Goal: Transaction & Acquisition: Purchase product/service

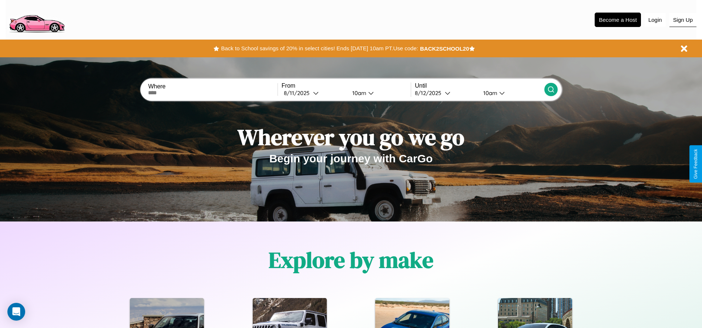
click at [682, 20] on button "Sign Up" at bounding box center [682, 20] width 27 height 14
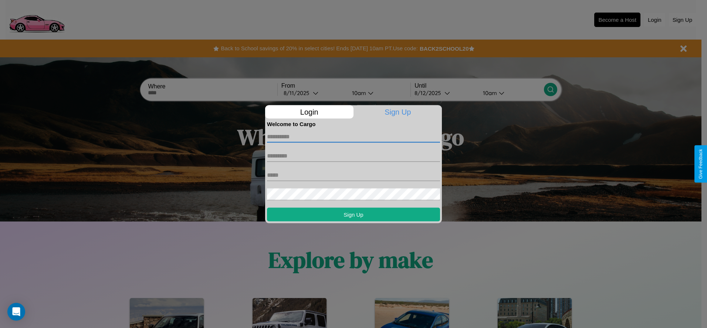
click at [354, 136] on input "text" at bounding box center [353, 137] width 173 height 12
type input "*****"
click at [354, 156] on input "text" at bounding box center [353, 156] width 173 height 12
type input "*****"
click at [354, 175] on input "text" at bounding box center [353, 175] width 173 height 12
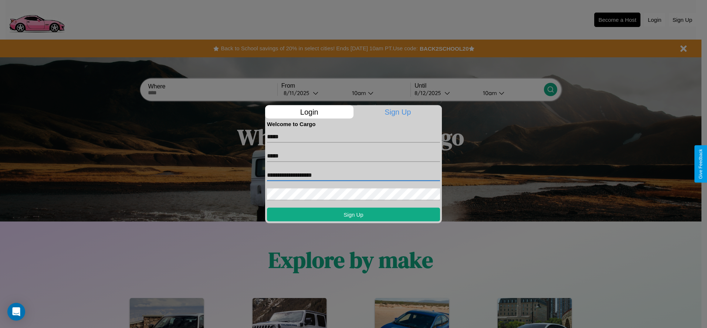
type input "**********"
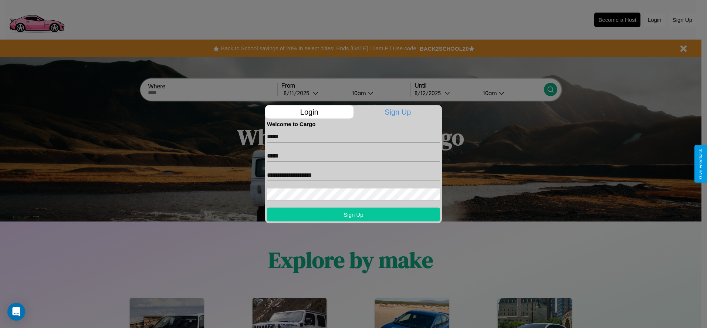
click at [354, 214] on button "Sign Up" at bounding box center [353, 214] width 173 height 14
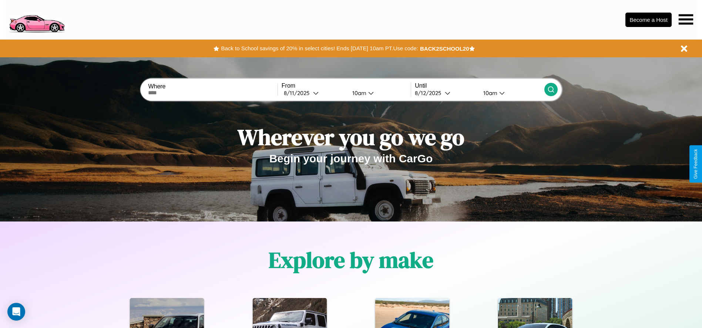
scroll to position [645, 0]
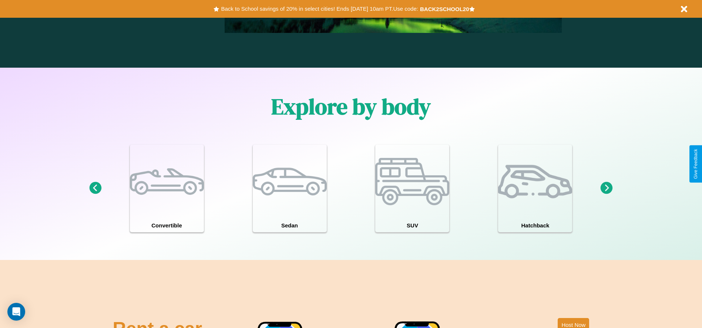
click at [606, 188] on icon at bounding box center [606, 188] width 12 height 12
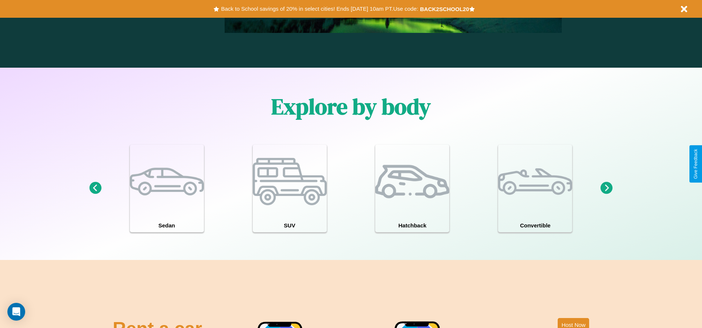
click at [606, 188] on icon at bounding box center [606, 188] width 12 height 12
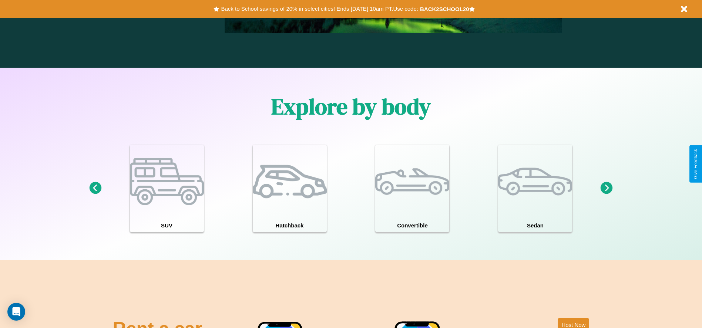
click at [606, 188] on icon at bounding box center [606, 188] width 12 height 12
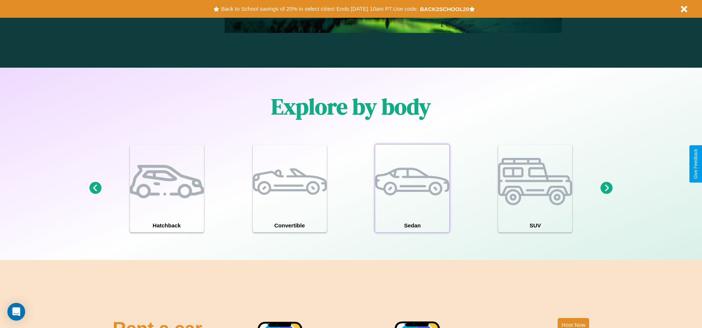
click at [412, 188] on div at bounding box center [412, 182] width 74 height 74
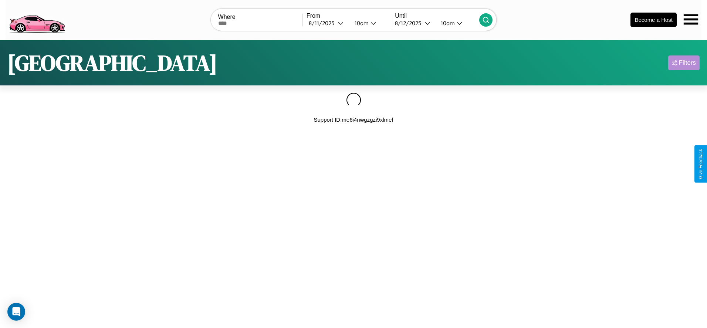
click at [684, 63] on div "Filters" at bounding box center [687, 62] width 17 height 7
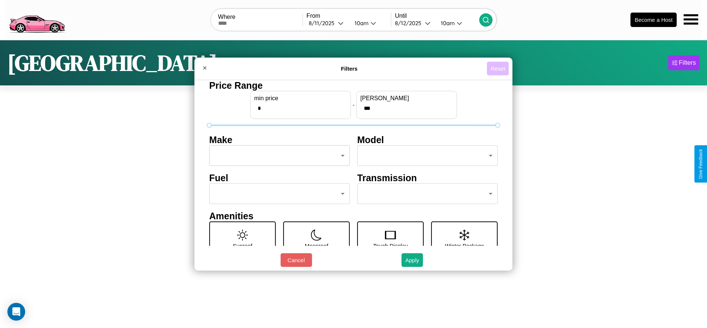
click at [498, 68] on button "Reset" at bounding box center [498, 69] width 22 height 14
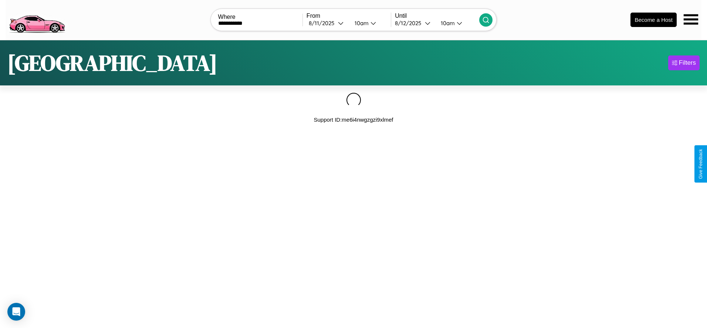
type input "**********"
click at [486, 20] on icon at bounding box center [485, 19] width 7 height 7
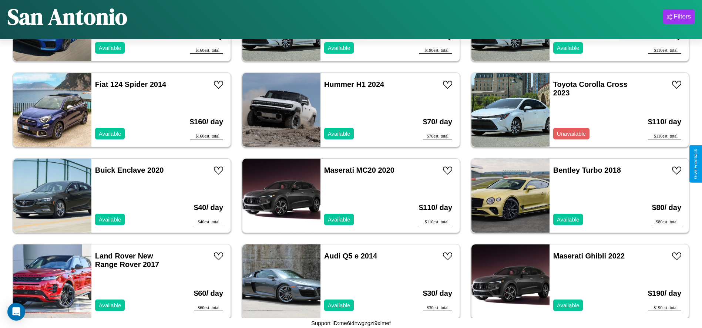
scroll to position [1713, 0]
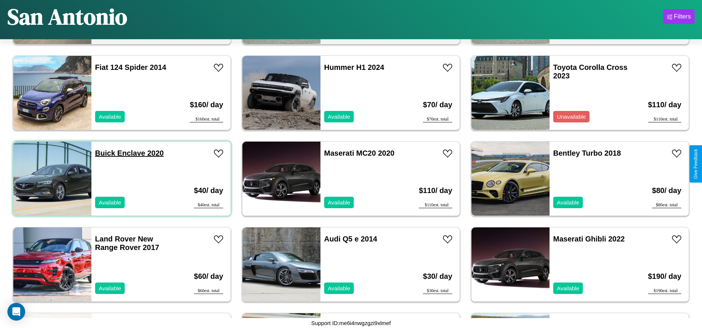
click at [104, 153] on link "Buick Enclave 2020" at bounding box center [129, 153] width 69 height 8
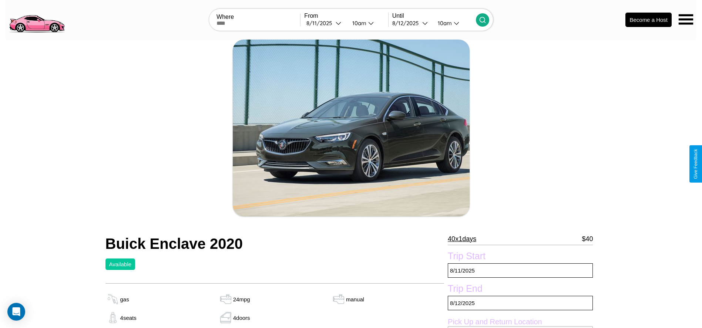
scroll to position [191, 0]
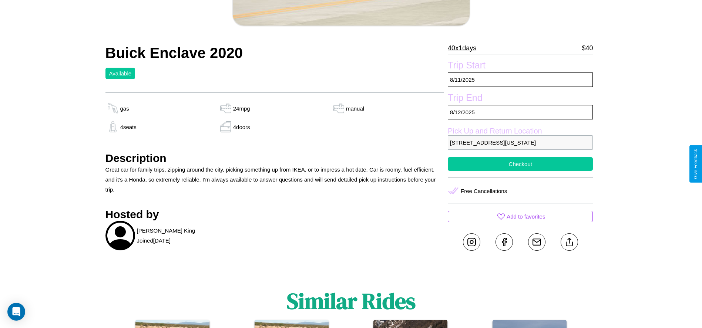
click at [520, 164] on button "Checkout" at bounding box center [520, 164] width 145 height 14
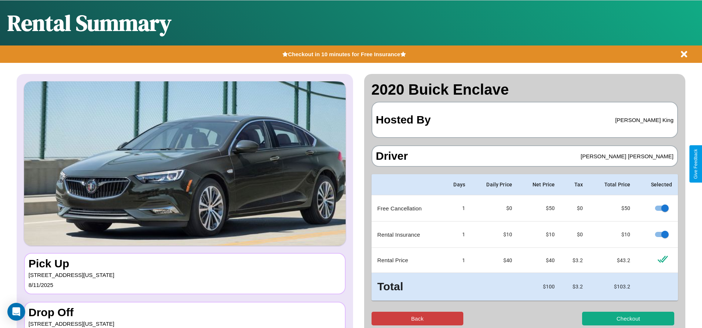
click at [417, 318] on button "Back" at bounding box center [417, 319] width 92 height 14
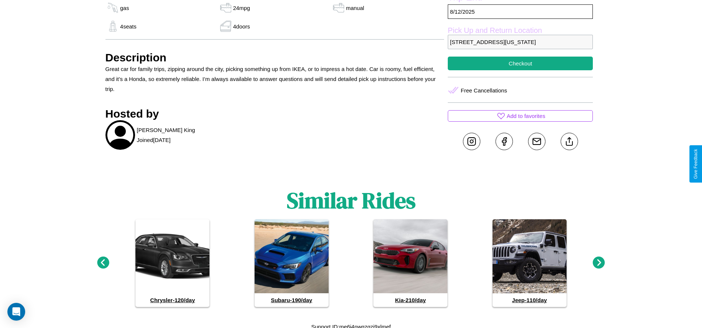
scroll to position [295, 0]
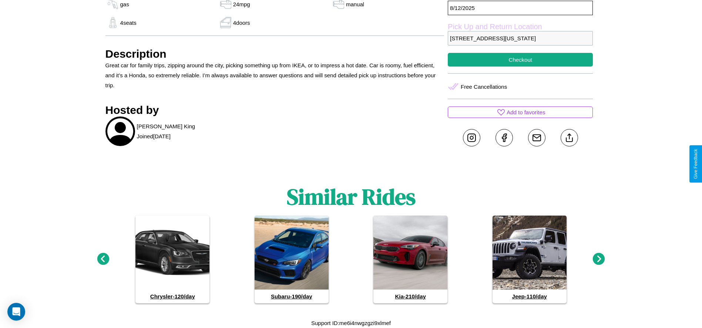
click at [598, 259] on icon at bounding box center [598, 259] width 12 height 12
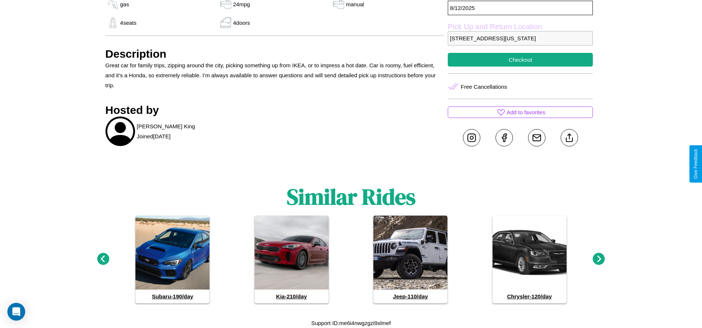
click at [598, 259] on icon at bounding box center [598, 259] width 12 height 12
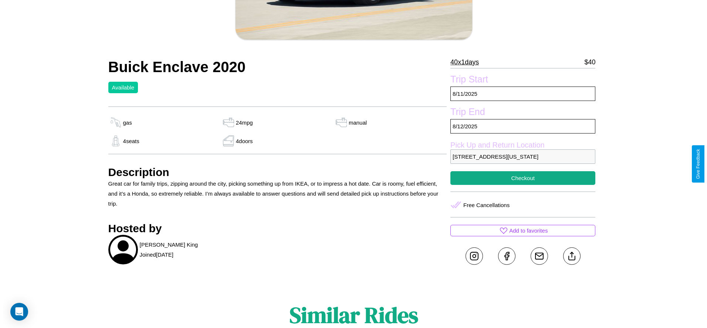
scroll to position [107, 0]
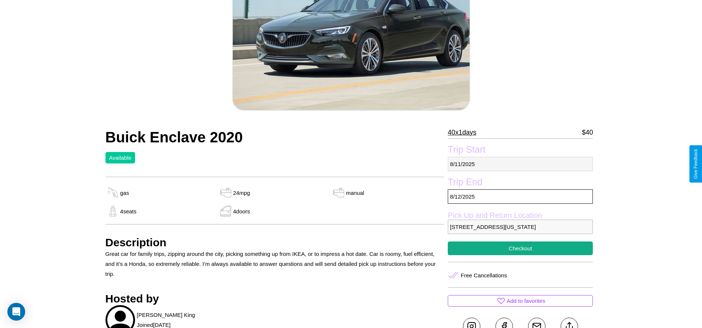
click at [520, 164] on p "[DATE]" at bounding box center [520, 164] width 145 height 14
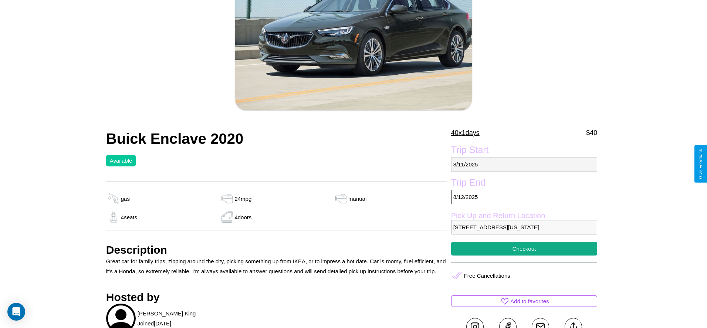
select select "*"
select select "****"
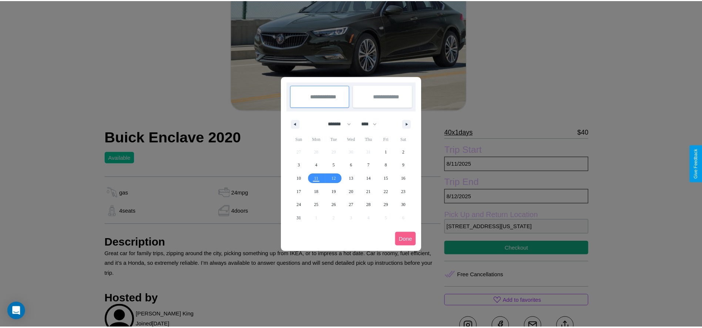
scroll to position [0, 0]
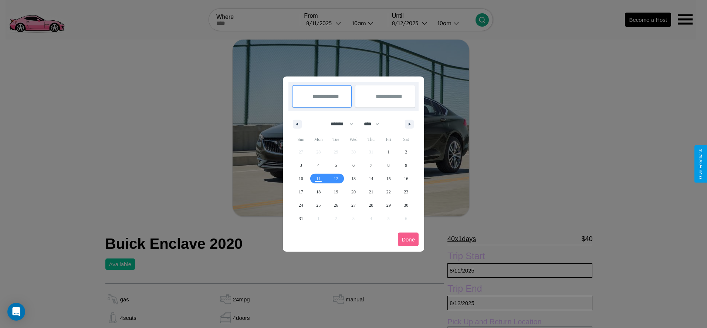
click at [325, 23] on div at bounding box center [353, 164] width 707 height 328
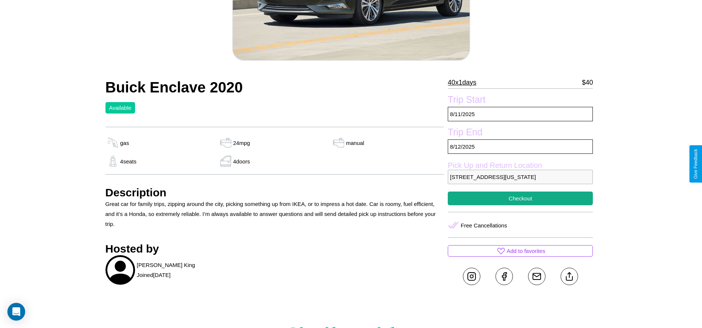
scroll to position [243, 0]
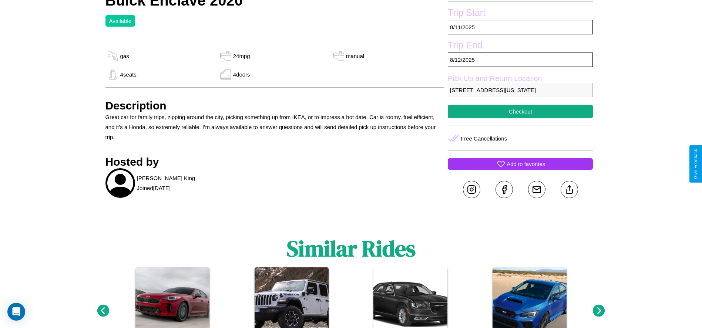
click at [520, 164] on p "Add to favorites" at bounding box center [525, 164] width 38 height 10
